Goal: Information Seeking & Learning: Learn about a topic

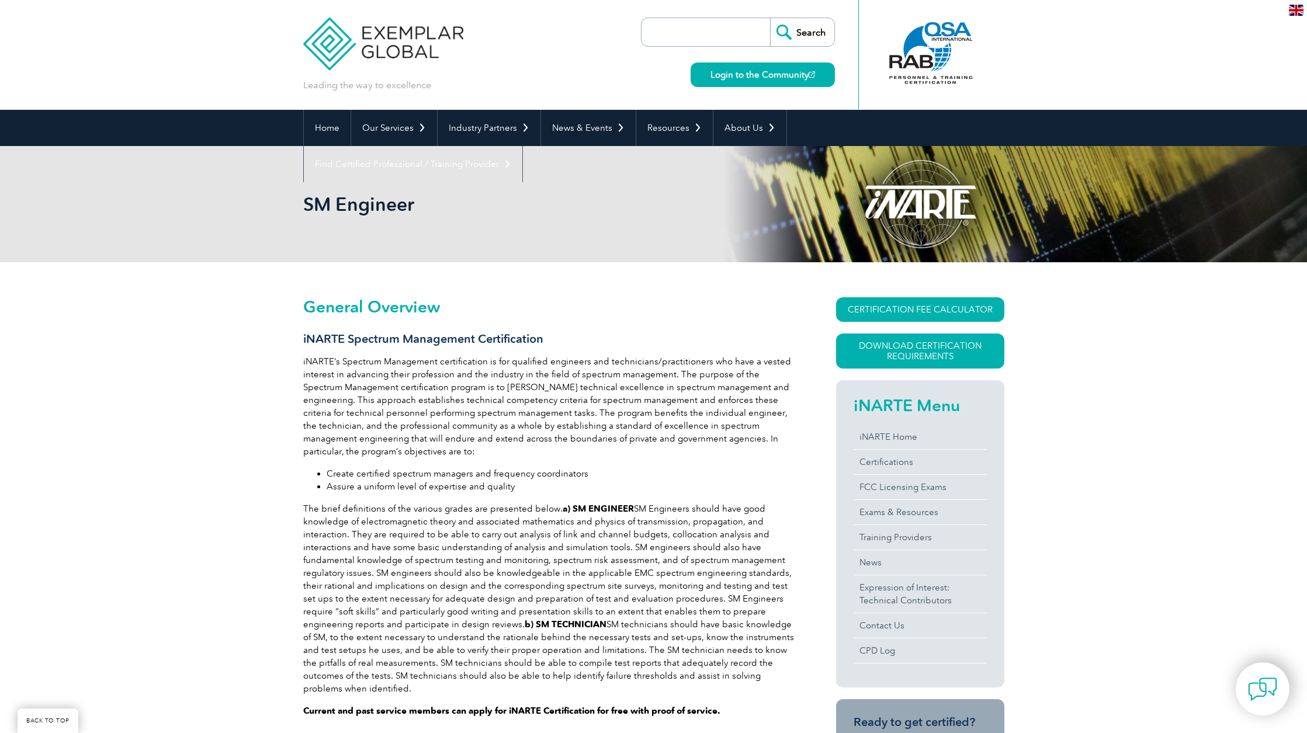
scroll to position [1052, 0]
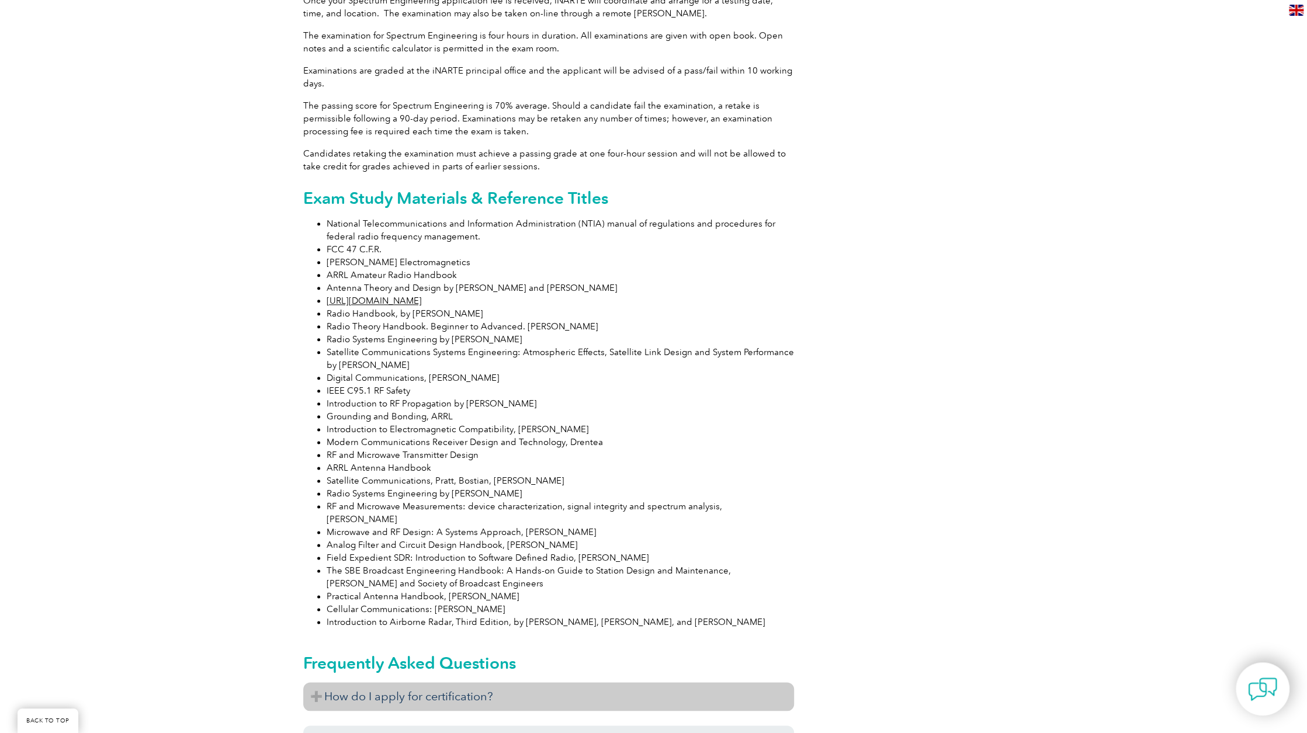
click at [317, 682] on h3 "How do I apply for certification?" at bounding box center [548, 696] width 491 height 29
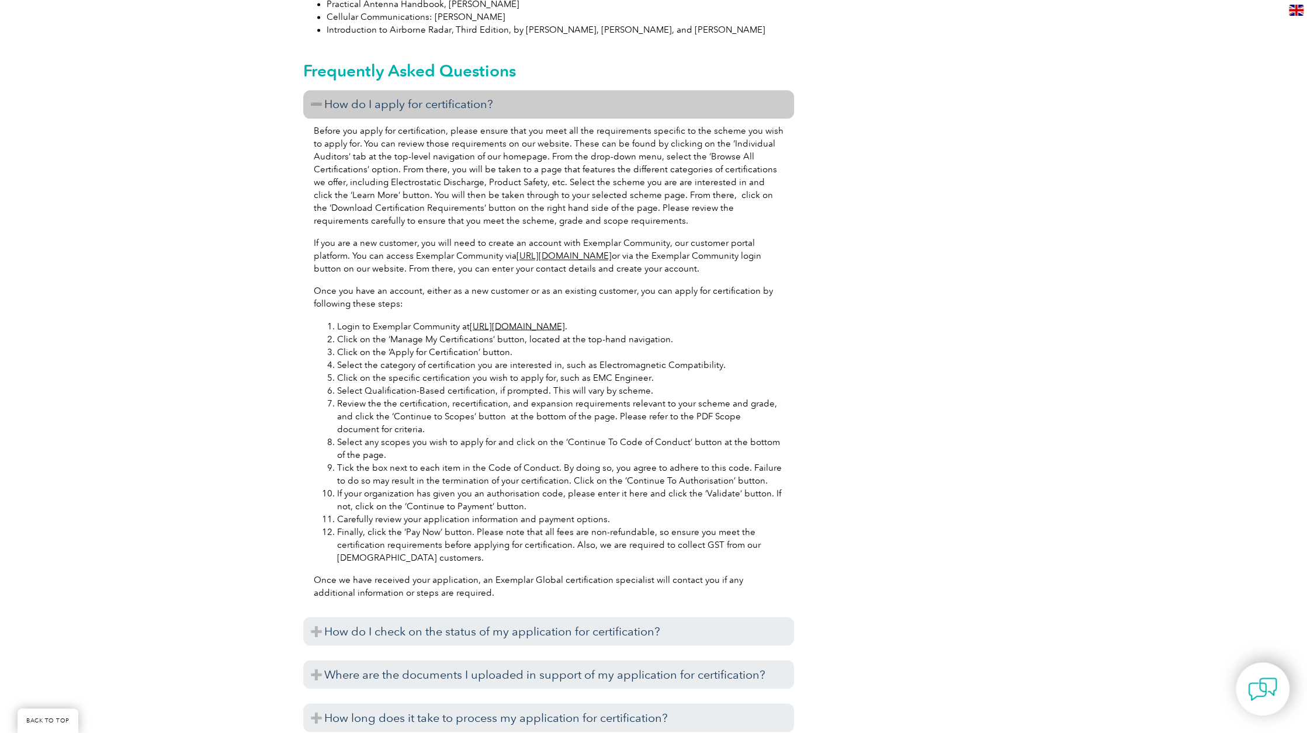
scroll to position [1694, 0]
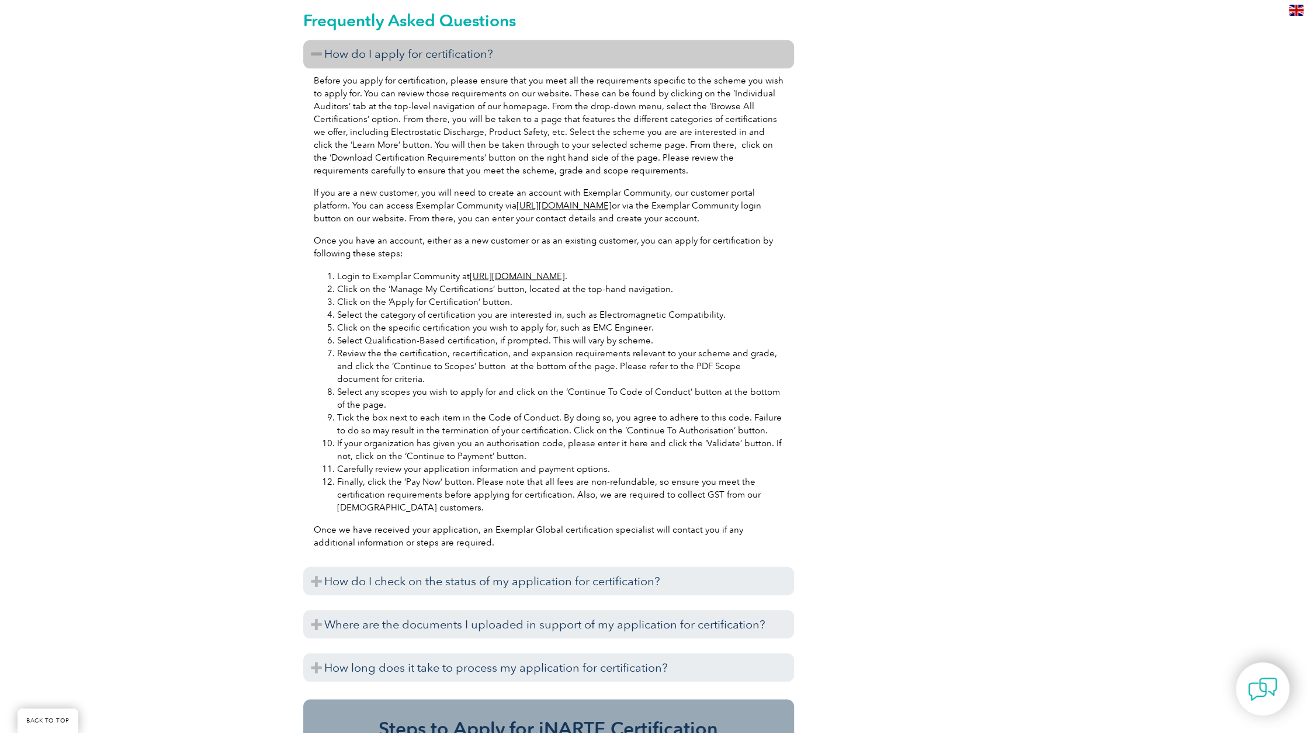
click at [544, 270] on link "https://community.exemplarglobal.org/" at bounding box center [517, 275] width 95 height 11
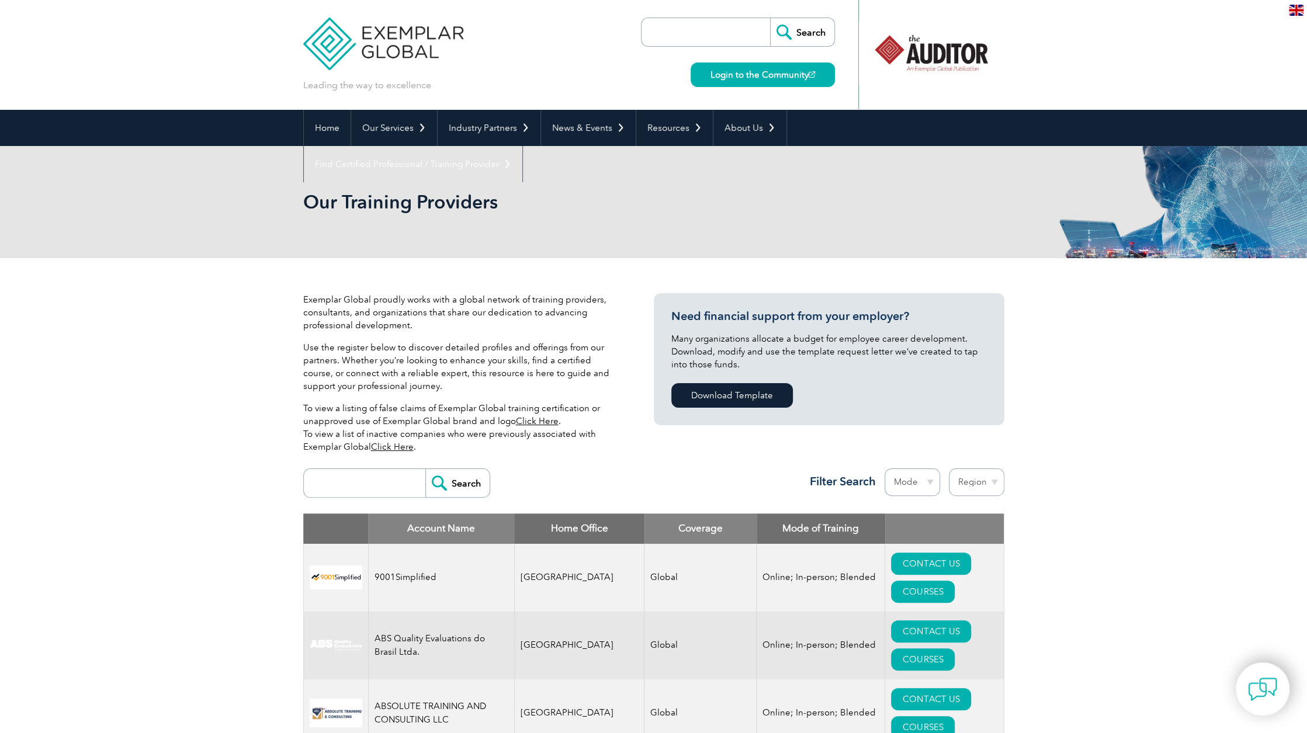
click at [696, 36] on input "search" at bounding box center [708, 32] width 123 height 28
type input "spectrum management"
click at [770, 18] on input "Search" at bounding box center [802, 32] width 64 height 28
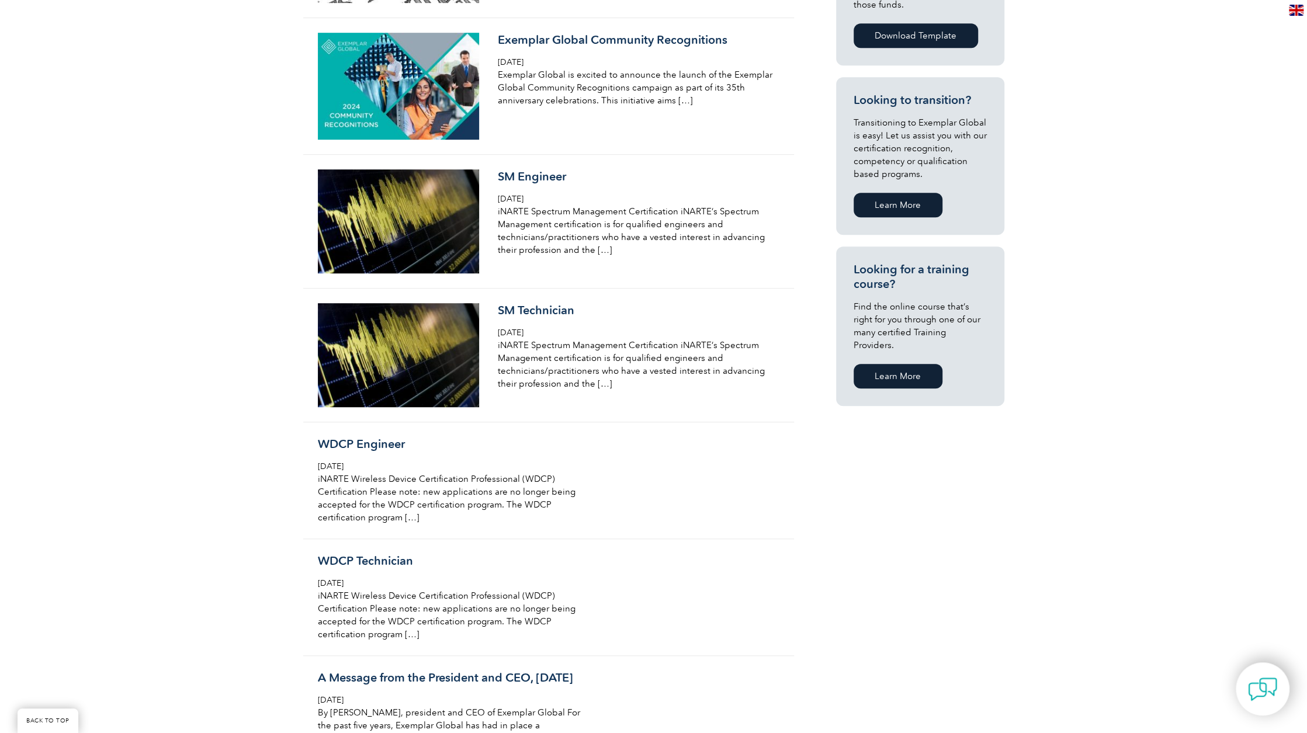
scroll to position [584, 0]
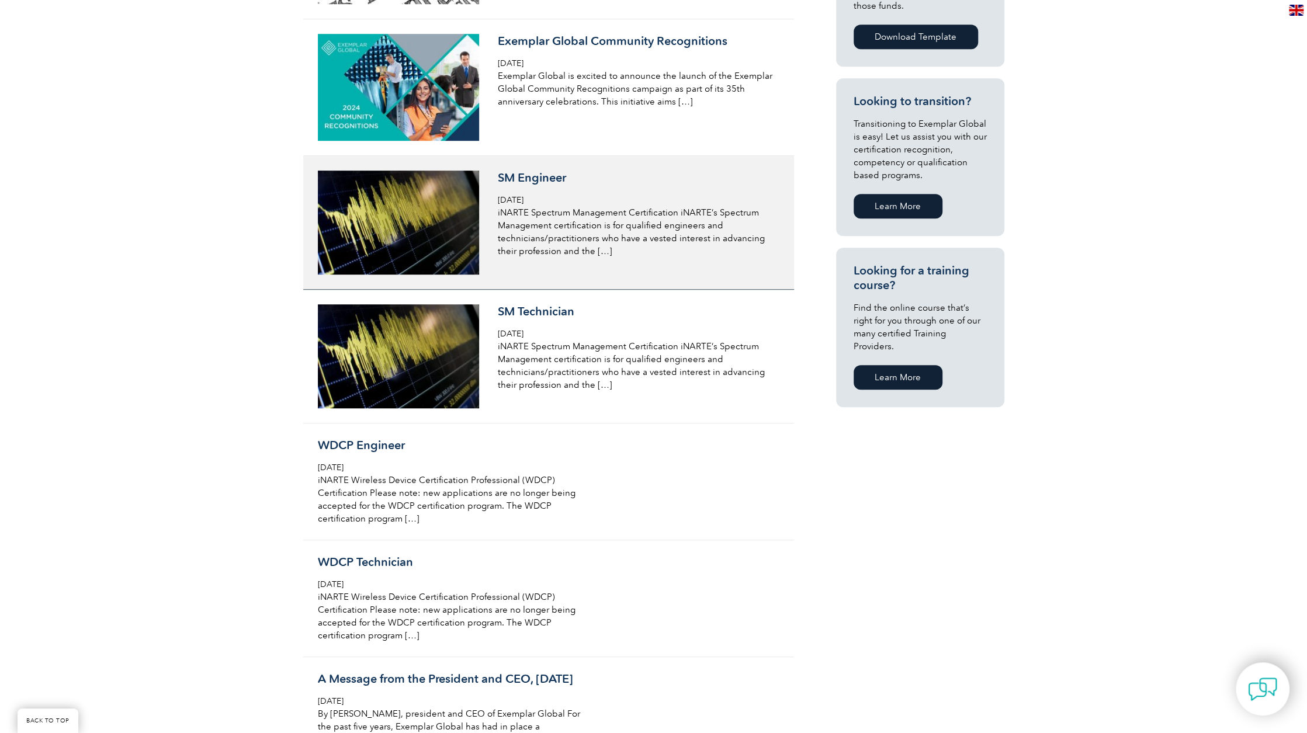
click at [542, 178] on h3 "SM Engineer" at bounding box center [636, 178] width 277 height 15
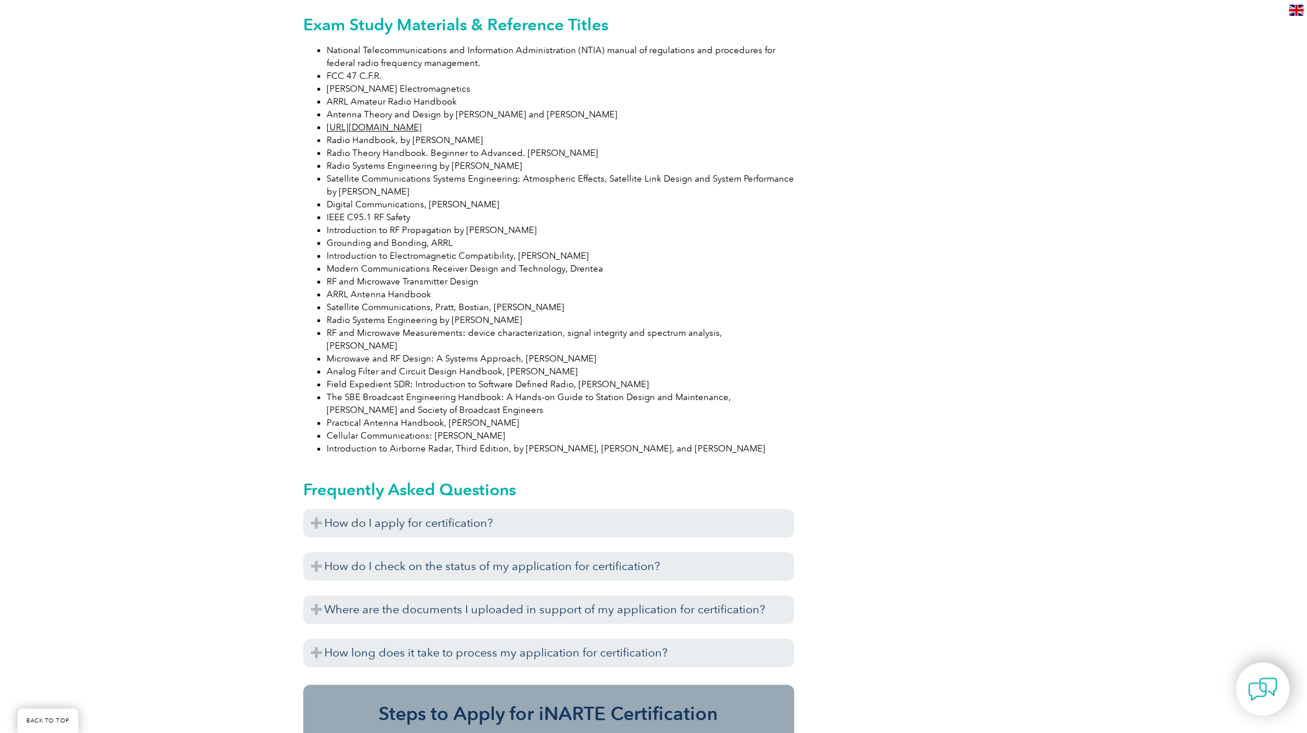
scroll to position [1227, 0]
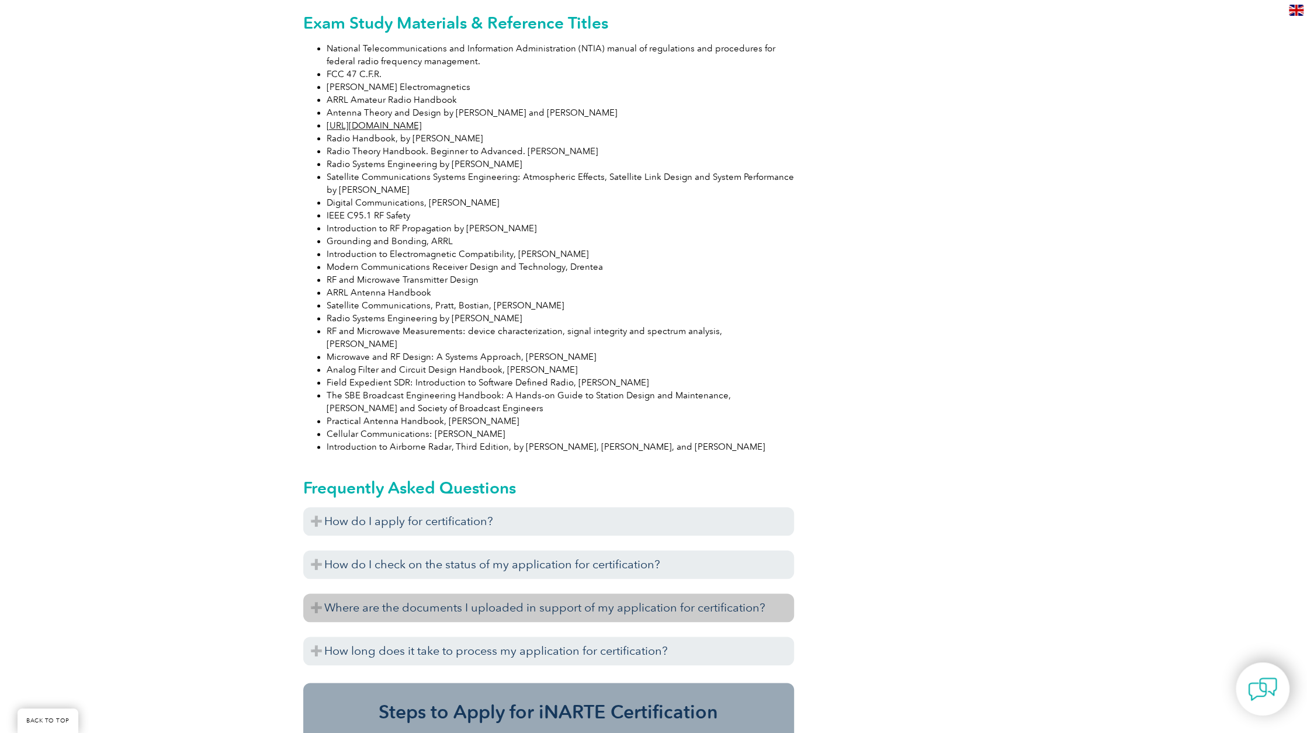
click at [317, 594] on h3 "Where are the documents I uploaded in support of my application for certificati…" at bounding box center [548, 608] width 491 height 29
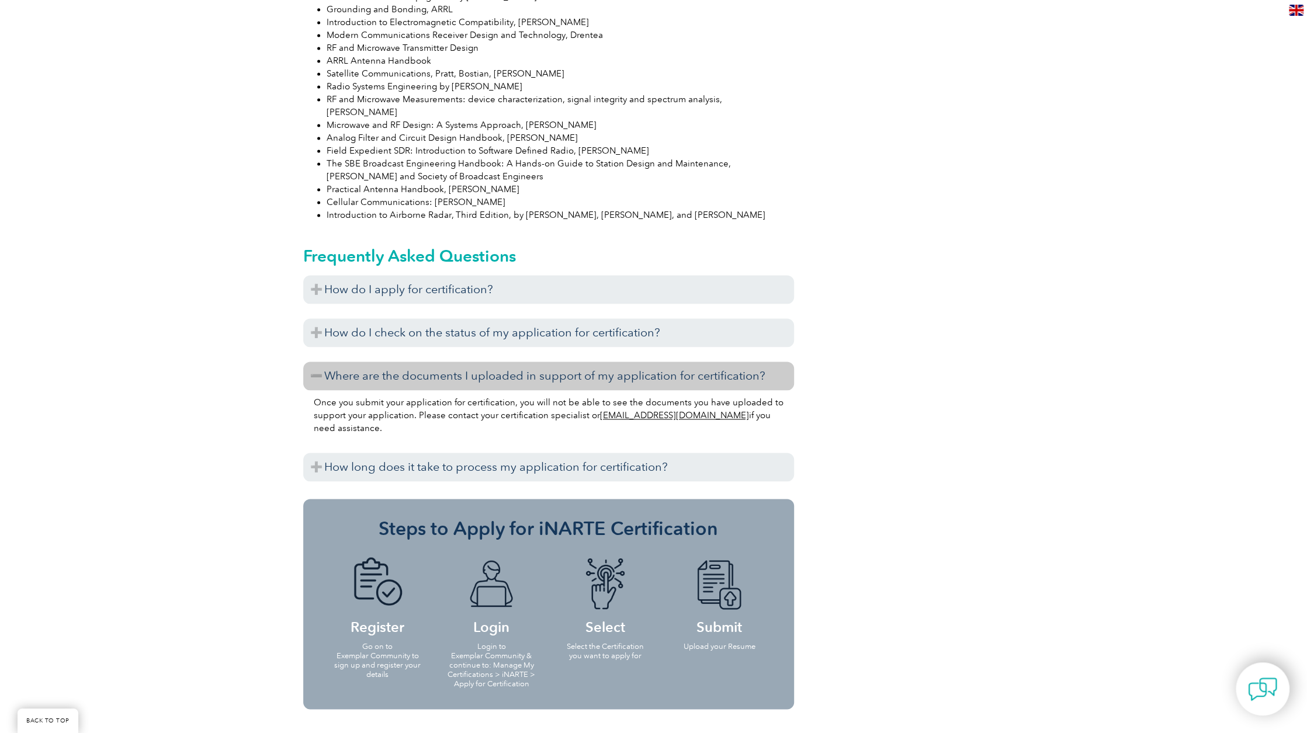
scroll to position [1460, 0]
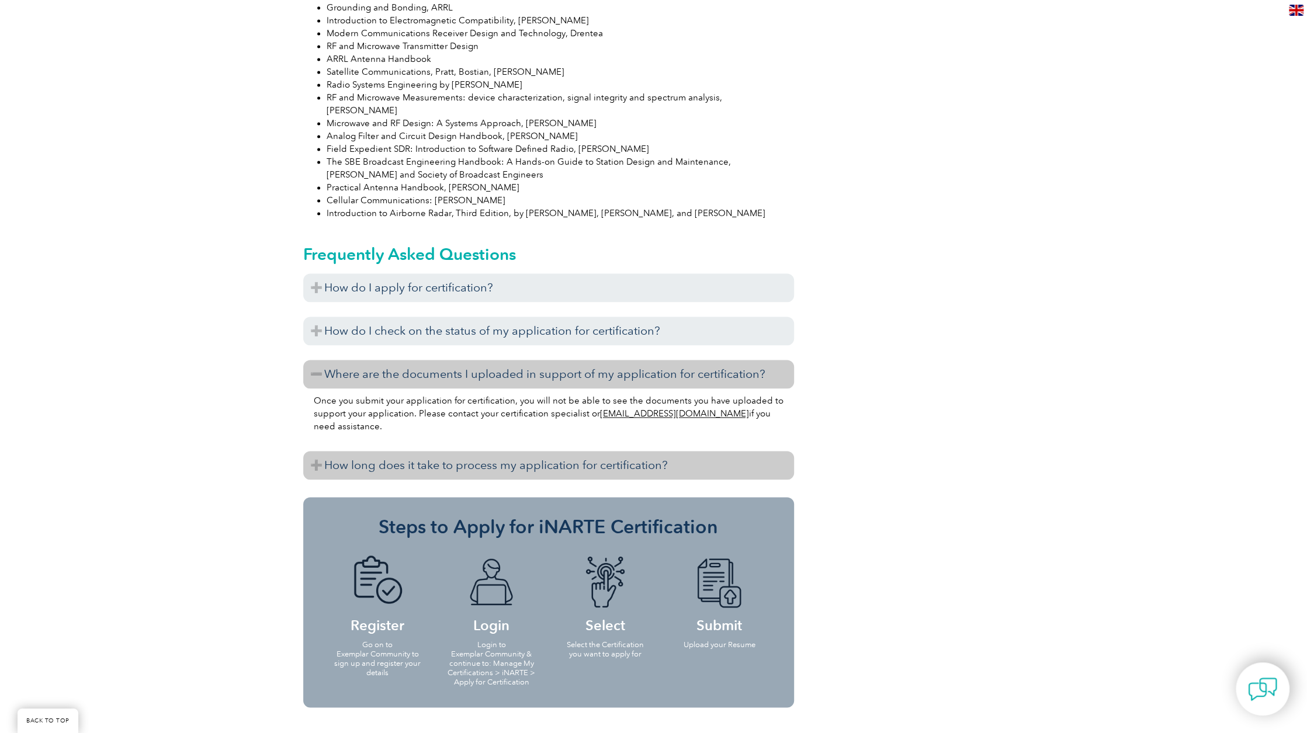
click at [314, 451] on h3 "How long does it take to process my application for certification?" at bounding box center [548, 465] width 491 height 29
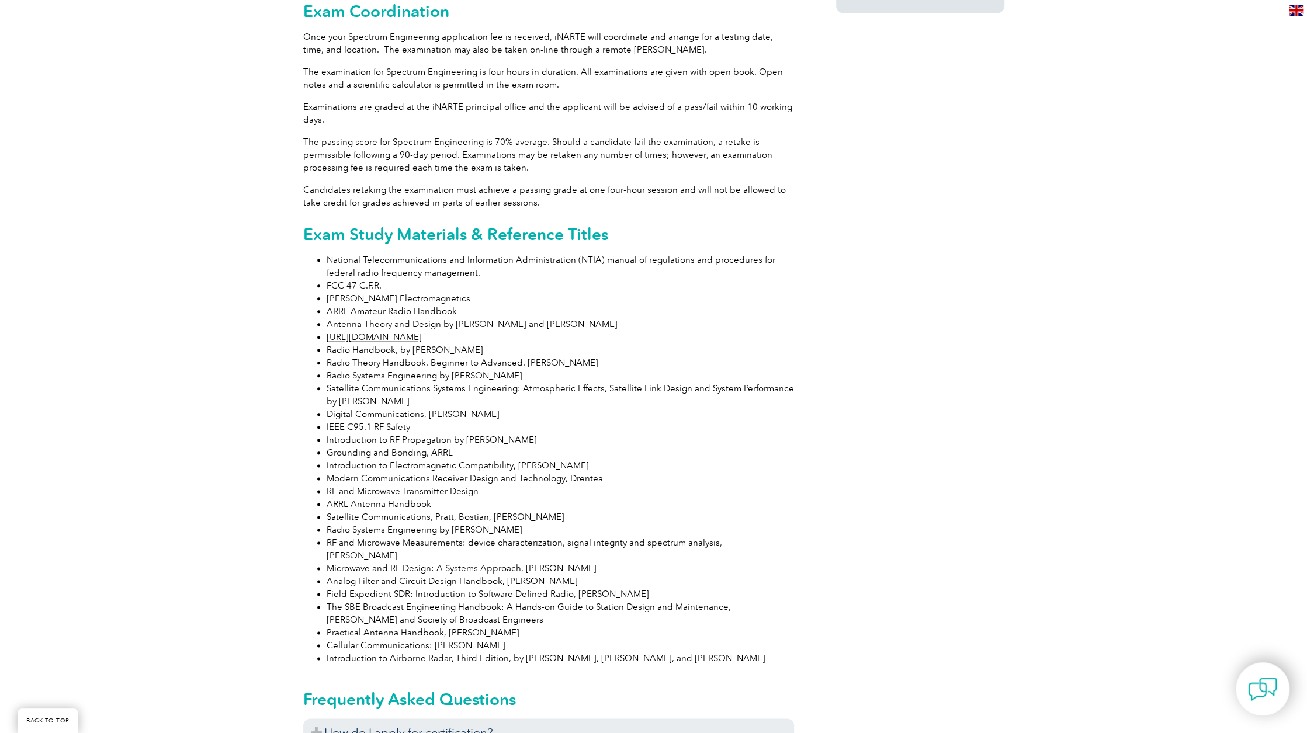
scroll to position [993, 0]
